Goal: Find specific page/section: Find specific page/section

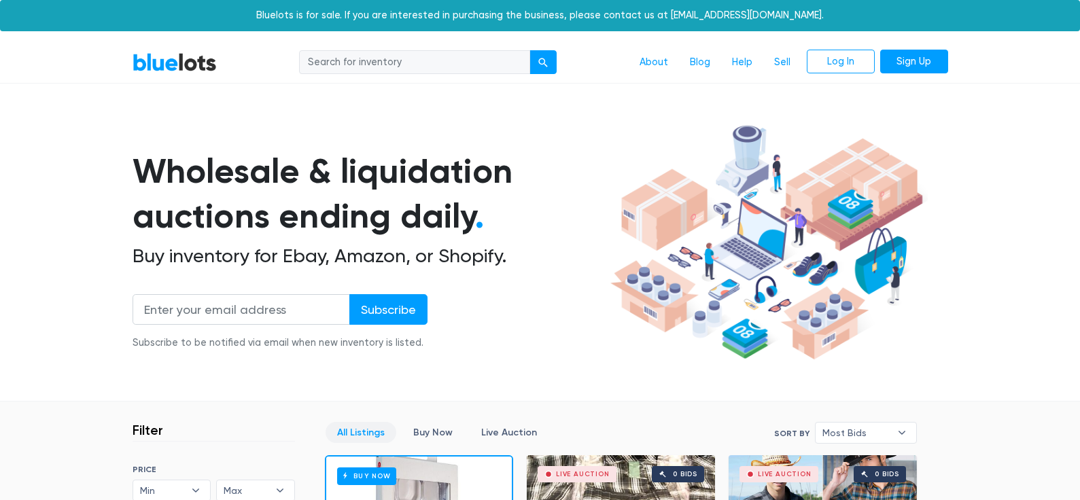
click at [356, 63] on input "search" at bounding box center [414, 62] width 231 height 24
paste input "[PERSON_NAME] MFG-13448 Feeder Kit"
type input "[PERSON_NAME] MFG-13448 Feeder Kit"
click at [543, 61] on button "submit" at bounding box center [543, 62] width 27 height 24
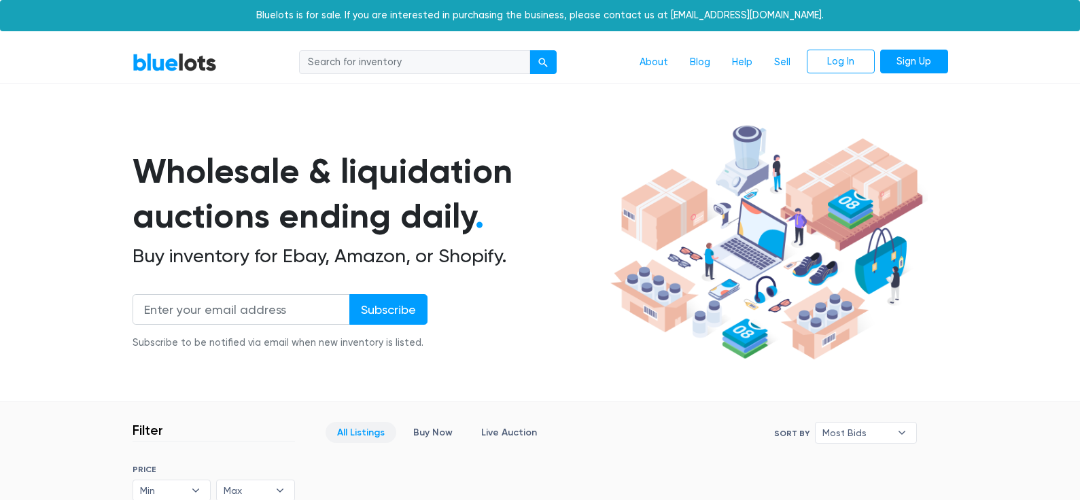
click at [360, 64] on input "search" at bounding box center [414, 62] width 231 height 24
paste input "[PERSON_NAME] MFG-13448 Feeder Kit"
drag, startPoint x: 398, startPoint y: 62, endPoint x: 394, endPoint y: 101, distance: 39.0
click at [398, 62] on input "[PERSON_NAME] MFG-13448 Feeder Kit" at bounding box center [414, 62] width 231 height 24
type input "Moultrie Feeder Kit"
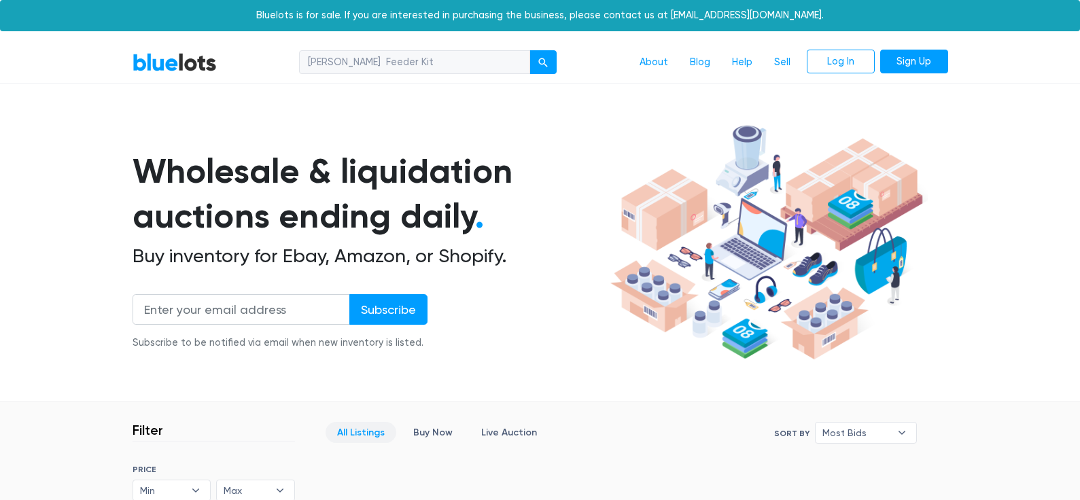
click at [543, 61] on button "submit" at bounding box center [543, 62] width 27 height 24
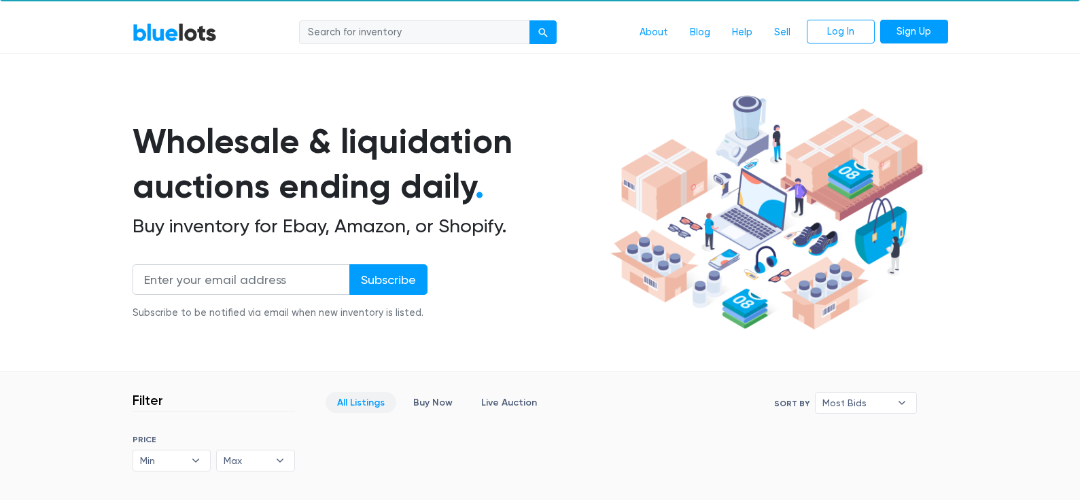
scroll to position [31, 0]
